Goal: Task Accomplishment & Management: Use online tool/utility

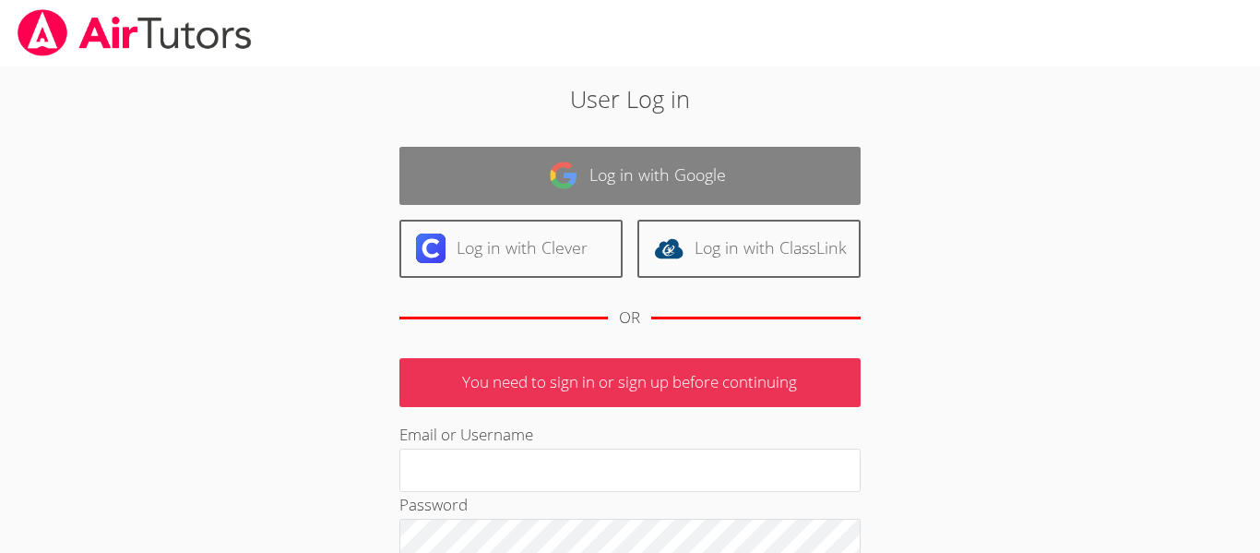
click at [549, 181] on img at bounding box center [564, 176] width 30 height 30
click at [554, 190] on link "Log in with Google" at bounding box center [630, 176] width 461 height 58
click at [618, 189] on link "Log in with Google" at bounding box center [630, 176] width 461 height 58
click at [643, 165] on link "Log in with Google" at bounding box center [630, 176] width 461 height 58
click at [641, 168] on link "Log in with Google" at bounding box center [630, 176] width 461 height 58
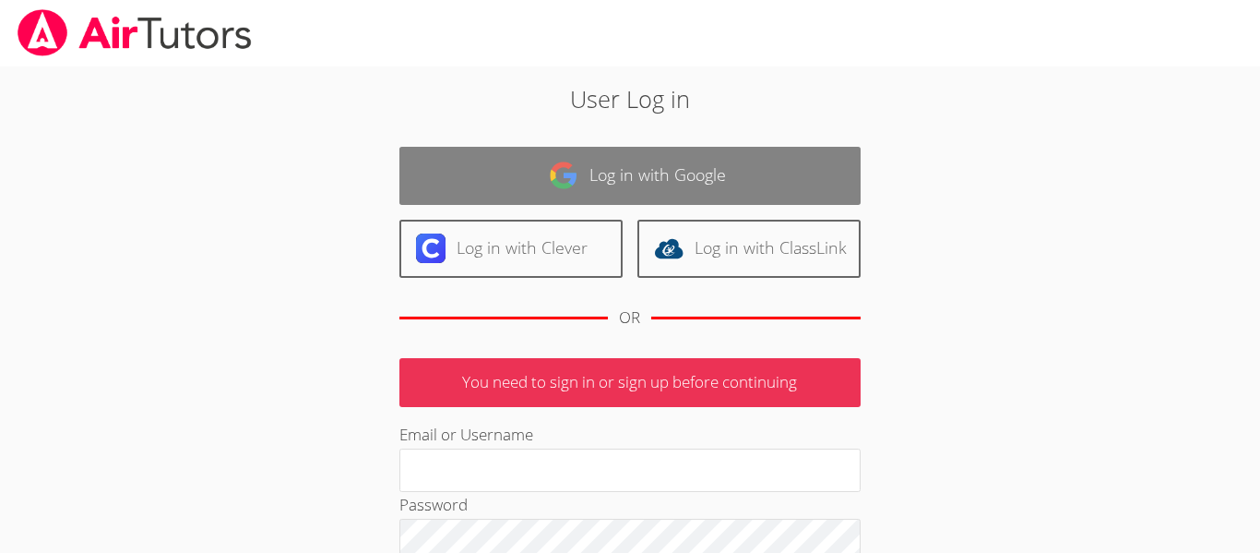
click at [641, 168] on link "Log in with Google" at bounding box center [630, 176] width 461 height 58
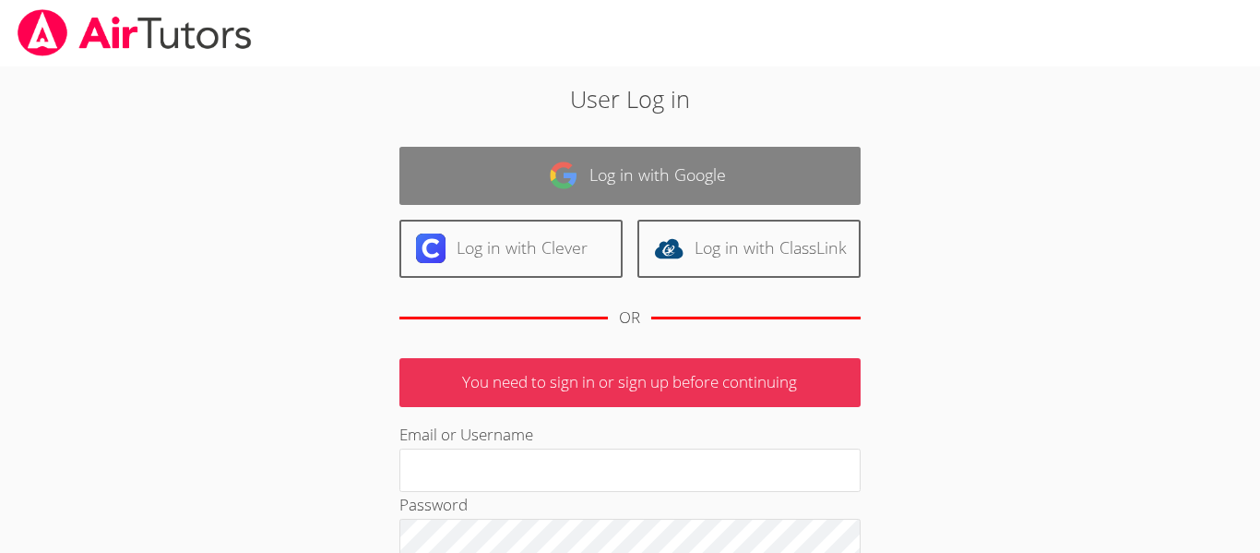
click at [641, 168] on link "Log in with Google" at bounding box center [630, 176] width 461 height 58
click at [668, 190] on link "Log in with Google" at bounding box center [630, 176] width 461 height 58
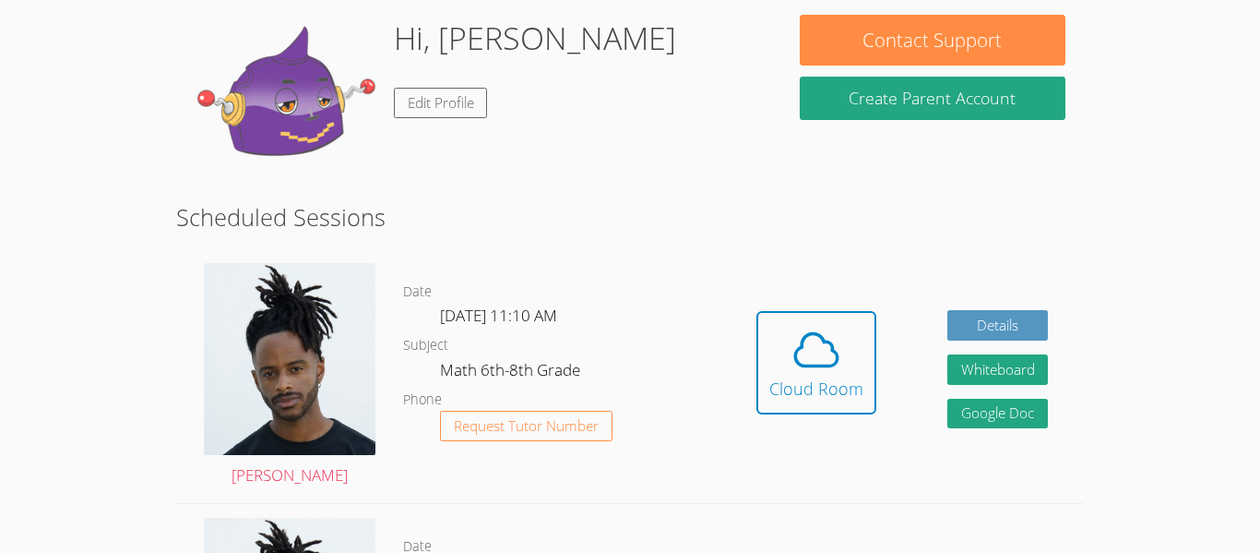
scroll to position [166, 0]
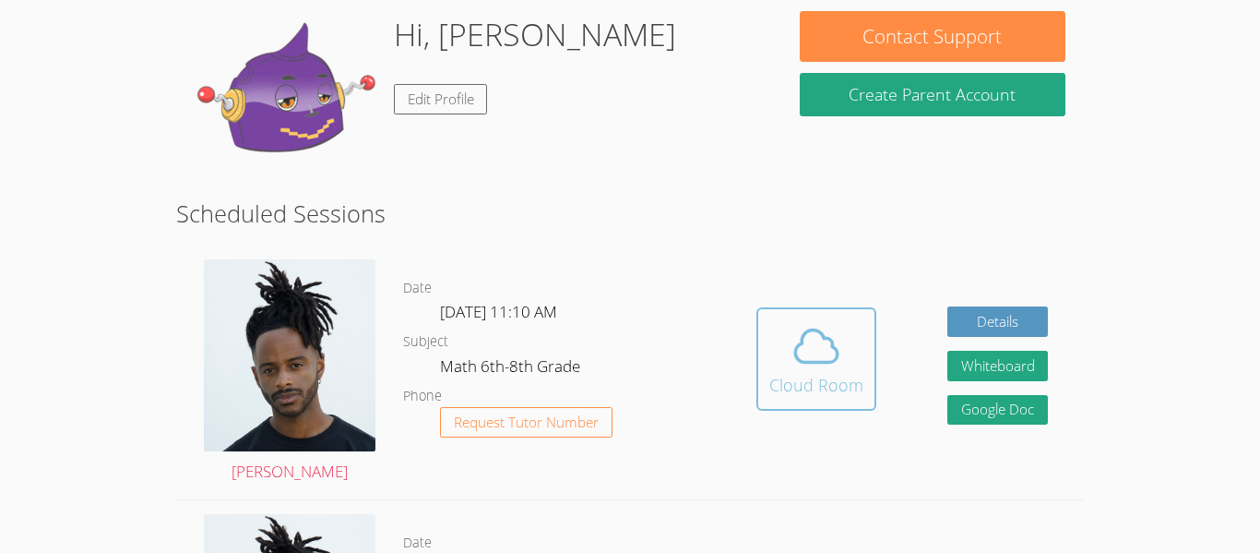
click at [828, 356] on icon at bounding box center [817, 346] width 52 height 52
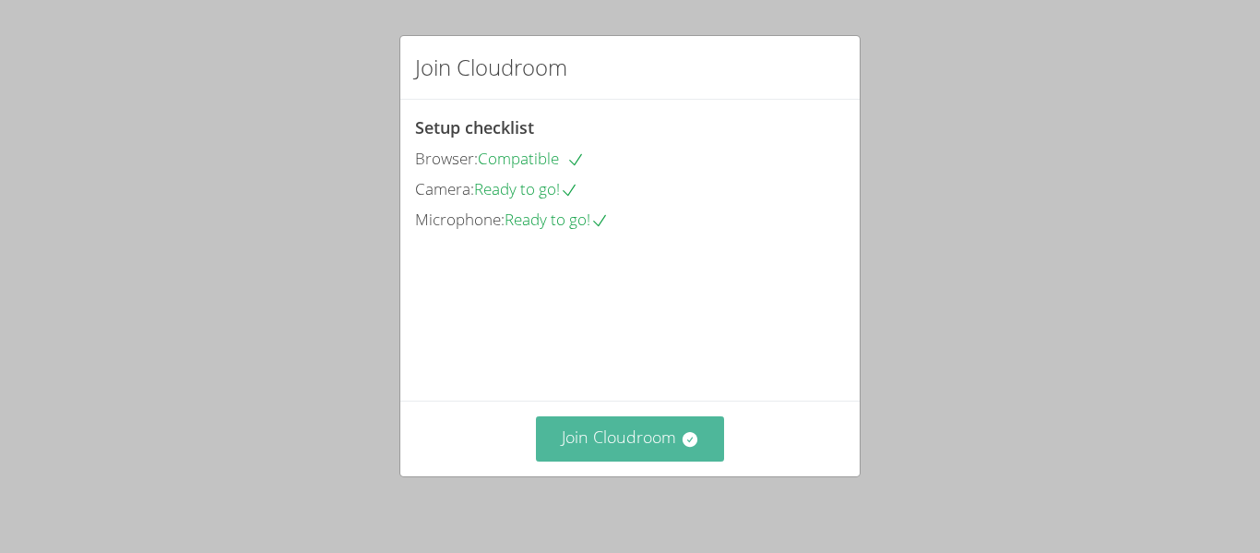
click at [669, 438] on button "Join Cloudroom" at bounding box center [630, 438] width 189 height 45
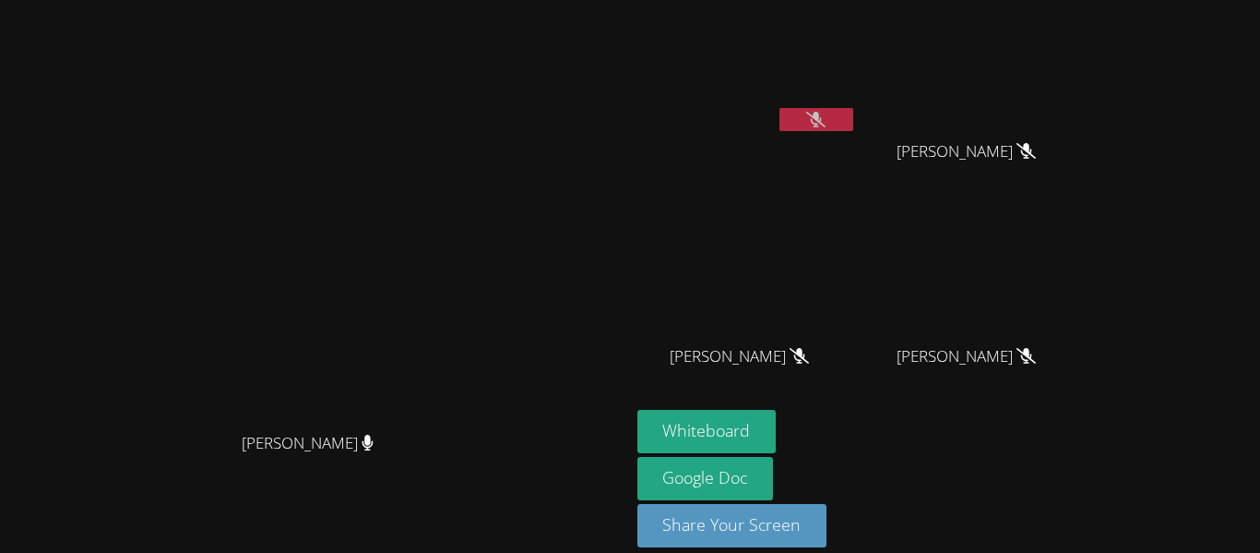
click at [826, 115] on icon at bounding box center [815, 120] width 19 height 16
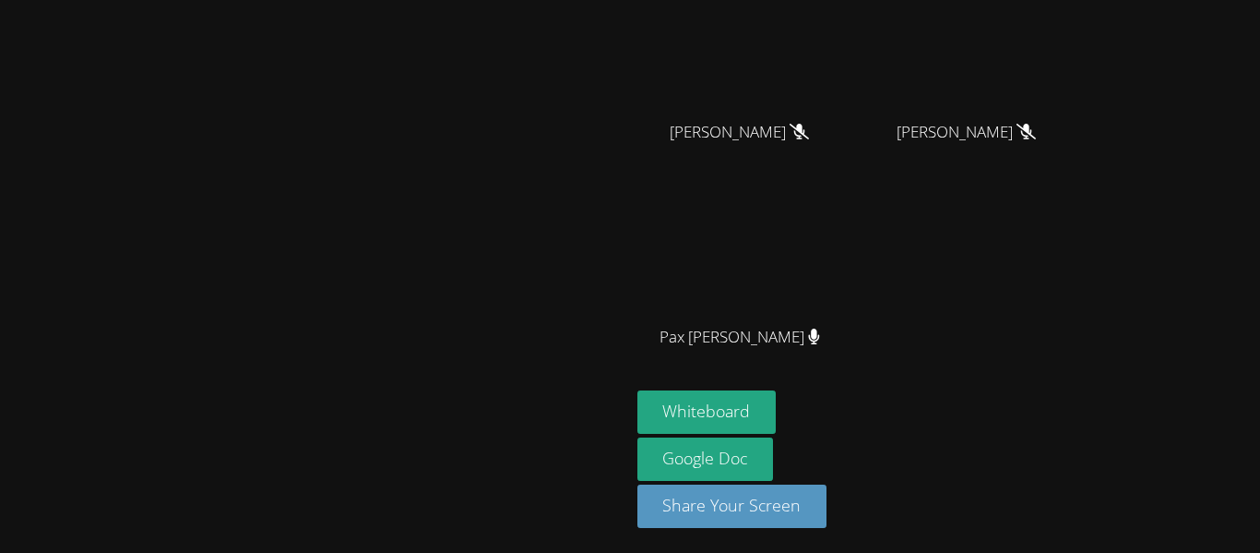
scroll to position [150, 0]
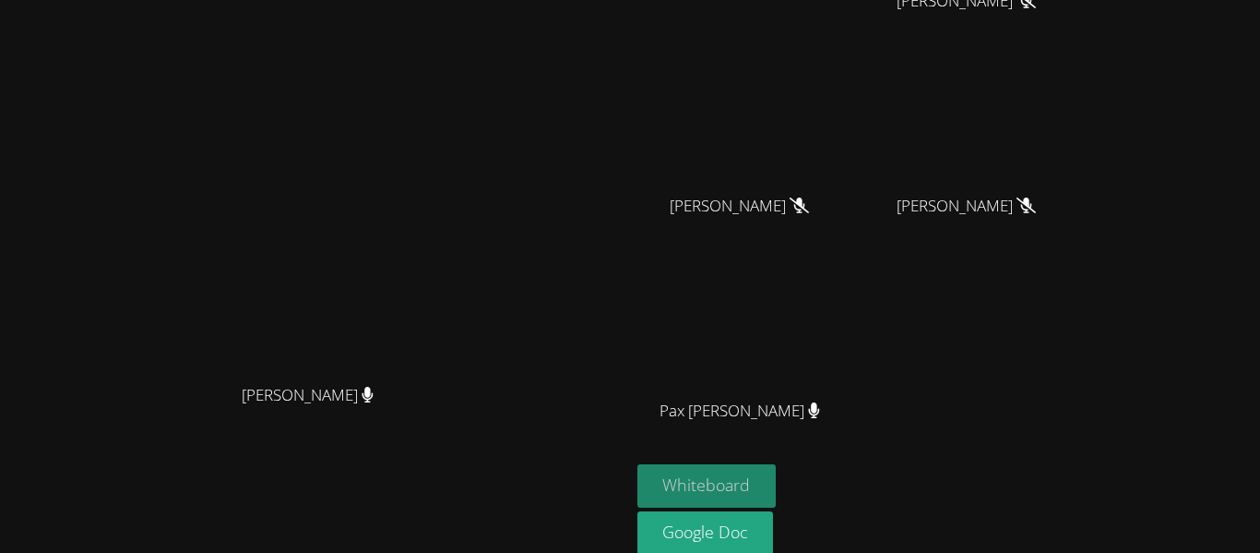
click at [777, 490] on button "Whiteboard" at bounding box center [707, 485] width 139 height 43
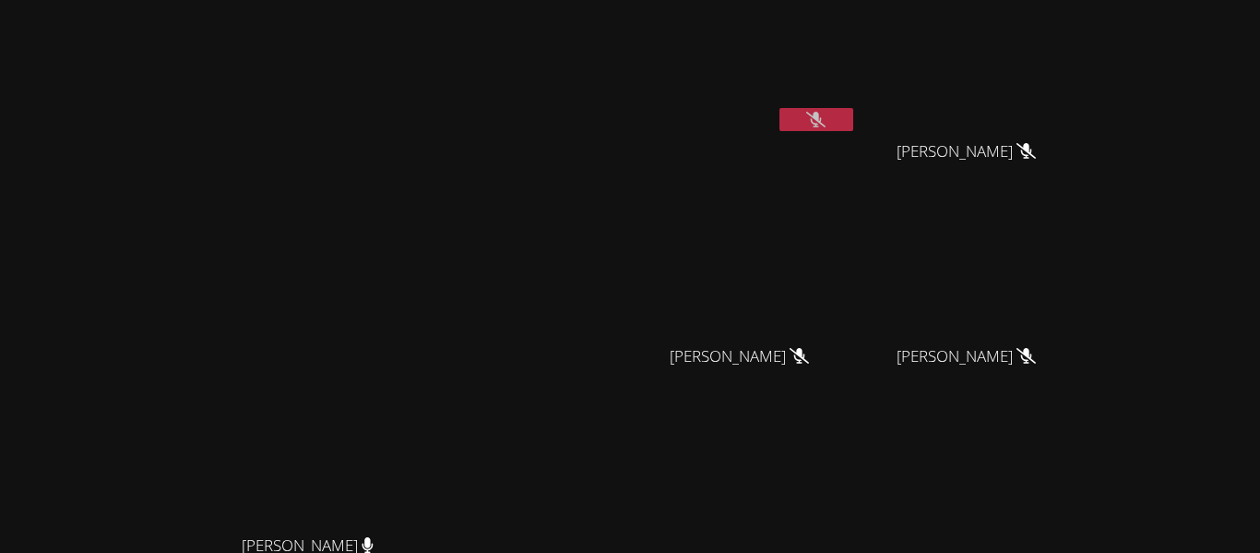
click at [826, 117] on icon at bounding box center [815, 120] width 19 height 16
click at [853, 120] on button at bounding box center [817, 119] width 74 height 23
